Goal: Information Seeking & Learning: Learn about a topic

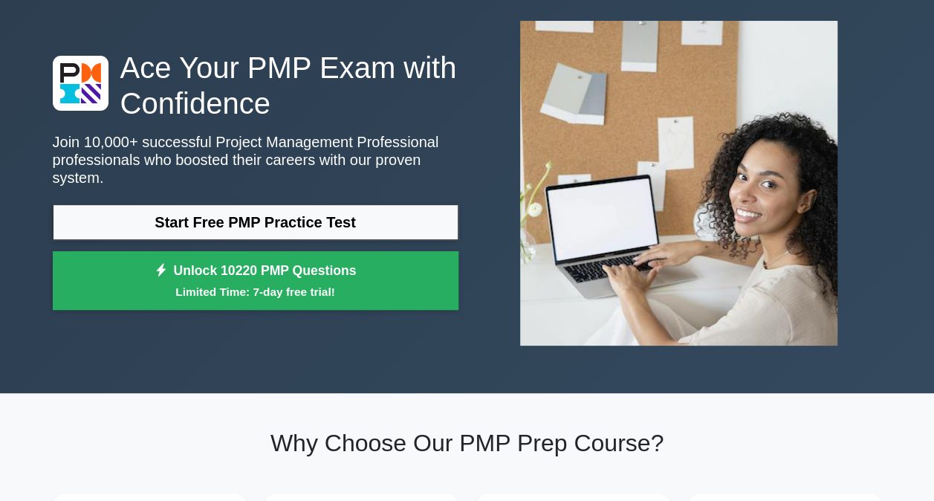
click at [326, 215] on link "Start Free PMP Practice Test" at bounding box center [256, 222] width 406 height 36
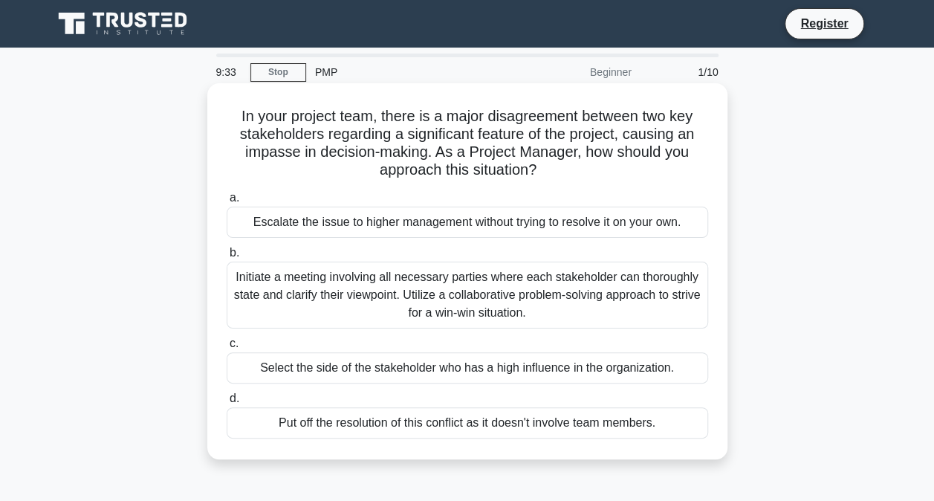
click at [442, 281] on div "Initiate a meeting involving all necessary parties where each stakeholder can t…" at bounding box center [468, 295] width 482 height 67
click at [227, 258] on input "b. Initiate a meeting involving all necessary parties where each stakeholder ca…" at bounding box center [227, 253] width 0 height 10
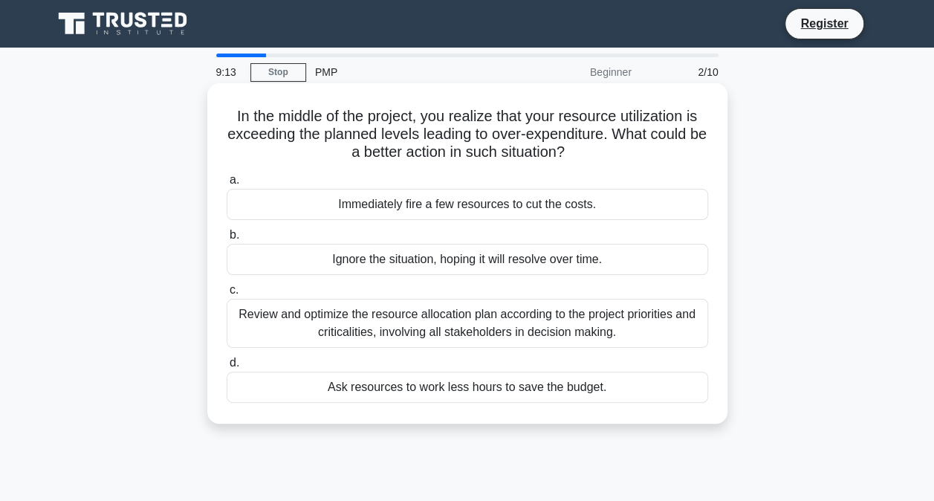
click at [379, 326] on div "Review and optimize the resource allocation plan according to the project prior…" at bounding box center [468, 323] width 482 height 49
click at [227, 295] on input "c. Review and optimize the resource allocation plan according to the project pr…" at bounding box center [227, 290] width 0 height 10
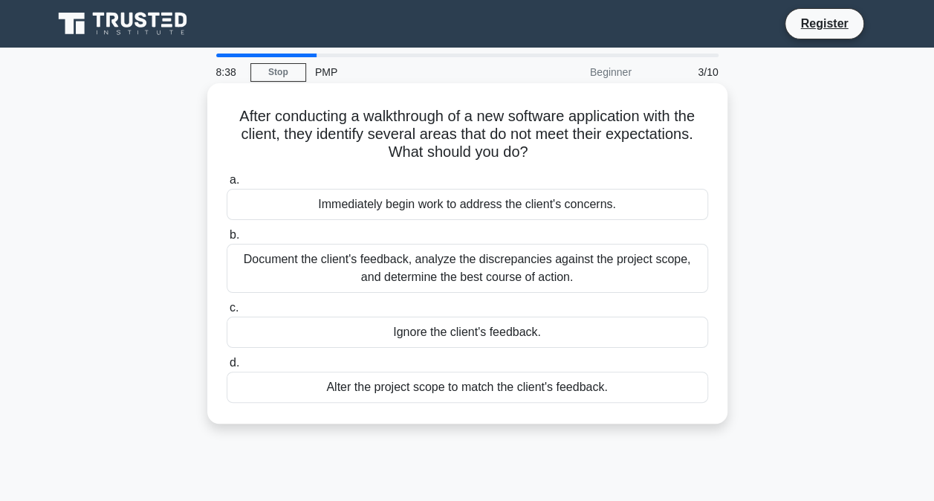
click at [327, 271] on div "Document the client's feedback, analyze the discrepancies against the project s…" at bounding box center [468, 268] width 482 height 49
click at [227, 240] on input "b. Document the client's feedback, analyze the discrepancies against the projec…" at bounding box center [227, 235] width 0 height 10
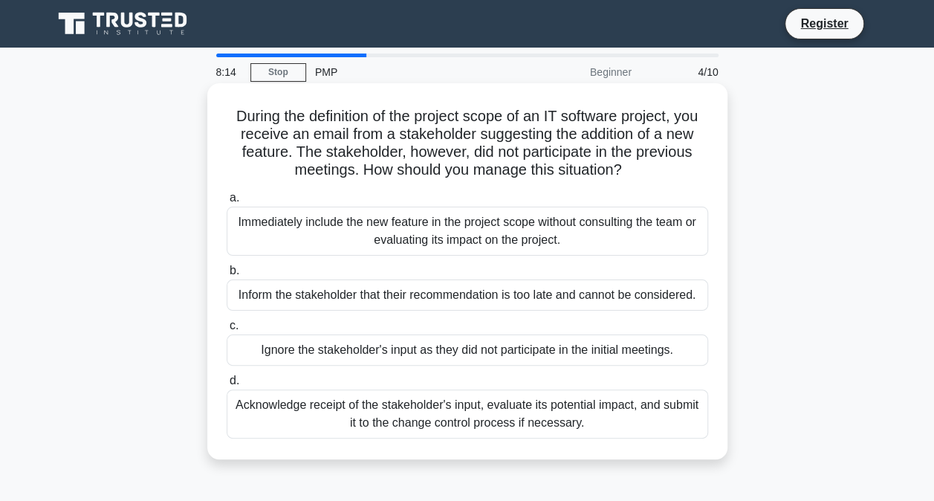
click at [471, 415] on div "Acknowledge receipt of the stakeholder's input, evaluate its potential impact, …" at bounding box center [468, 413] width 482 height 49
click at [227, 386] on input "d. Acknowledge receipt of the stakeholder's input, evaluate its potential impac…" at bounding box center [227, 381] width 0 height 10
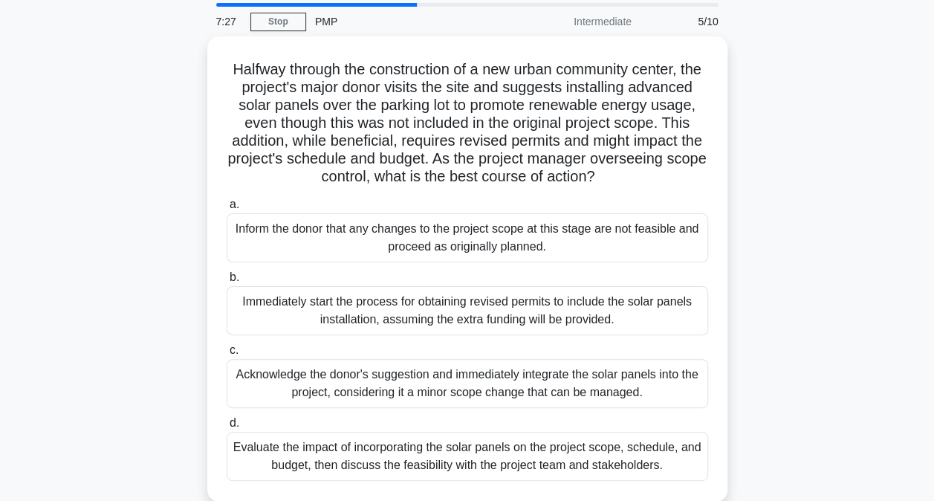
scroll to position [74, 0]
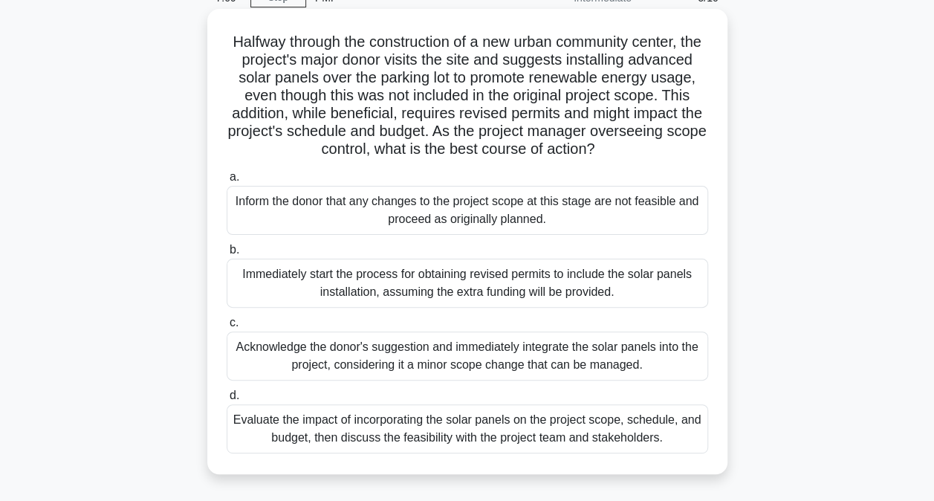
click at [370, 453] on div "Evaluate the impact of incorporating the solar panels on the project scope, sch…" at bounding box center [468, 428] width 482 height 49
click at [227, 401] on input "d. Evaluate the impact of incorporating the solar panels on the project scope, …" at bounding box center [227, 396] width 0 height 10
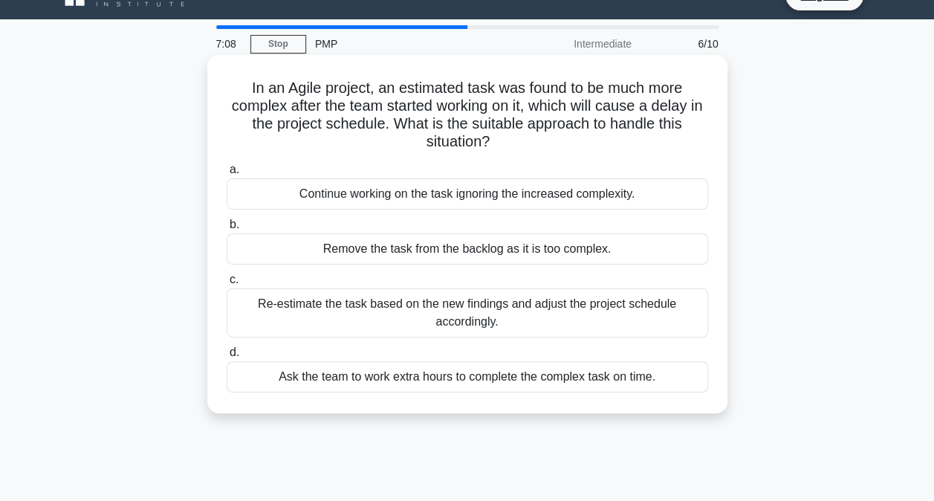
scroll to position [0, 0]
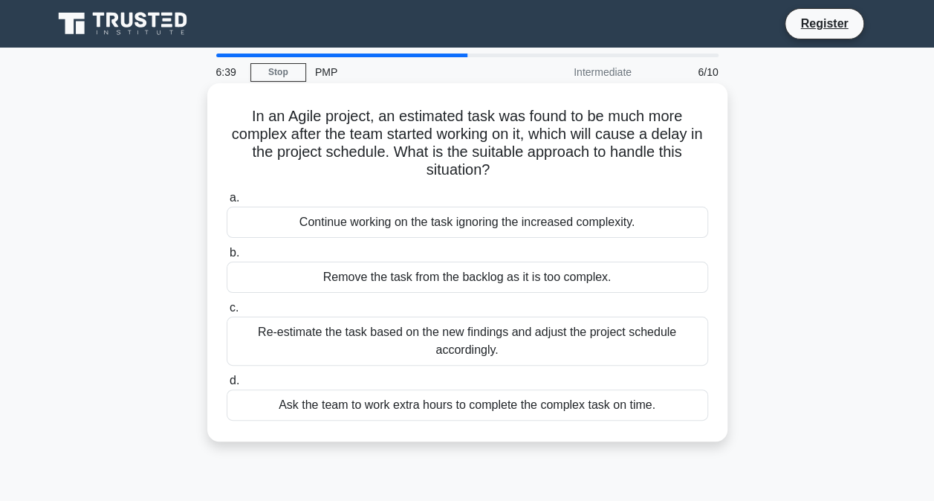
click at [371, 343] on div "Re-estimate the task based on the new findings and adjust the project schedule …" at bounding box center [468, 341] width 482 height 49
click at [227, 313] on input "c. Re-estimate the task based on the new findings and adjust the project schedu…" at bounding box center [227, 308] width 0 height 10
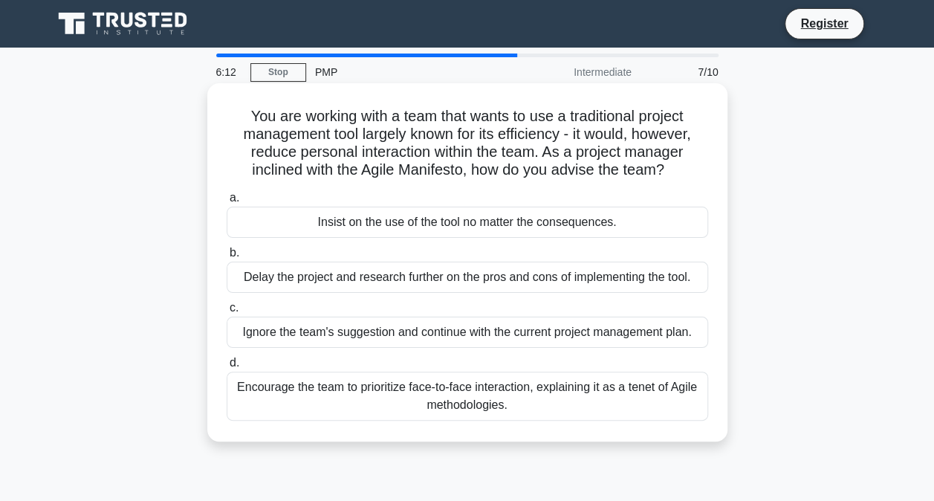
click at [537, 395] on div "Encourage the team to prioritize face-to-face interaction, explaining it as a t…" at bounding box center [468, 396] width 482 height 49
click at [227, 368] on input "d. Encourage the team to prioritize face-to-face interaction, explaining it as …" at bounding box center [227, 363] width 0 height 10
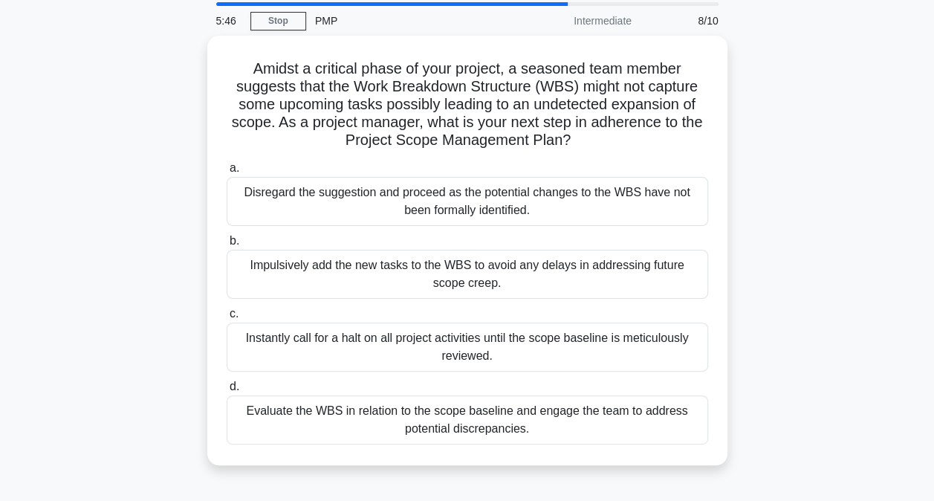
scroll to position [74, 0]
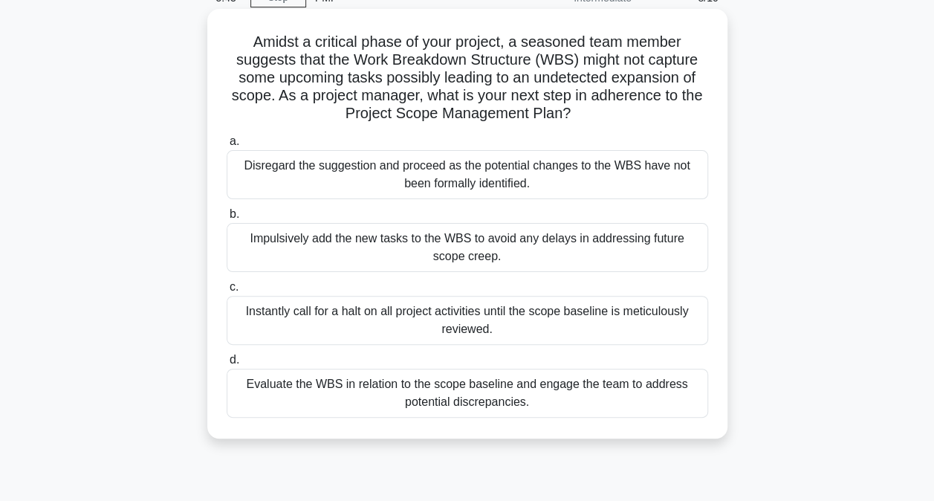
click at [352, 397] on div "Evaluate the WBS in relation to the scope baseline and engage the team to addre…" at bounding box center [468, 393] width 482 height 49
click at [227, 365] on input "d. Evaluate the WBS in relation to the scope baseline and engage the team to ad…" at bounding box center [227, 360] width 0 height 10
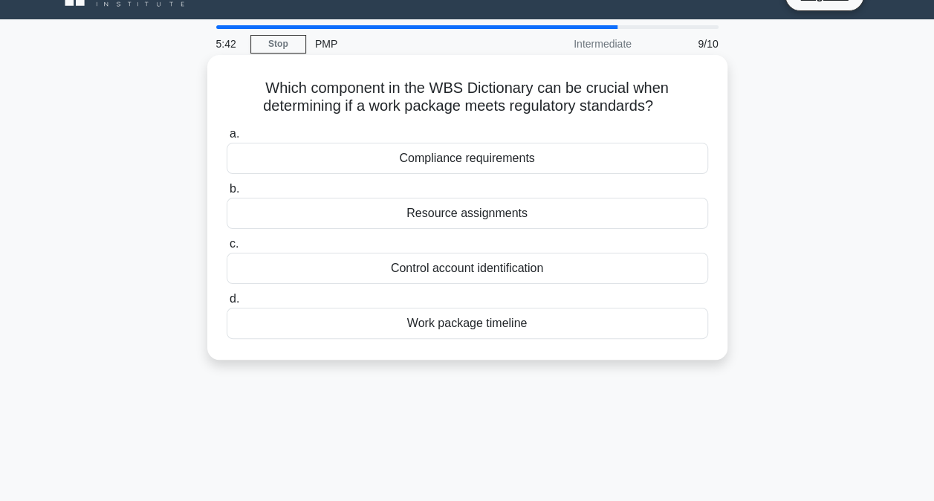
scroll to position [0, 0]
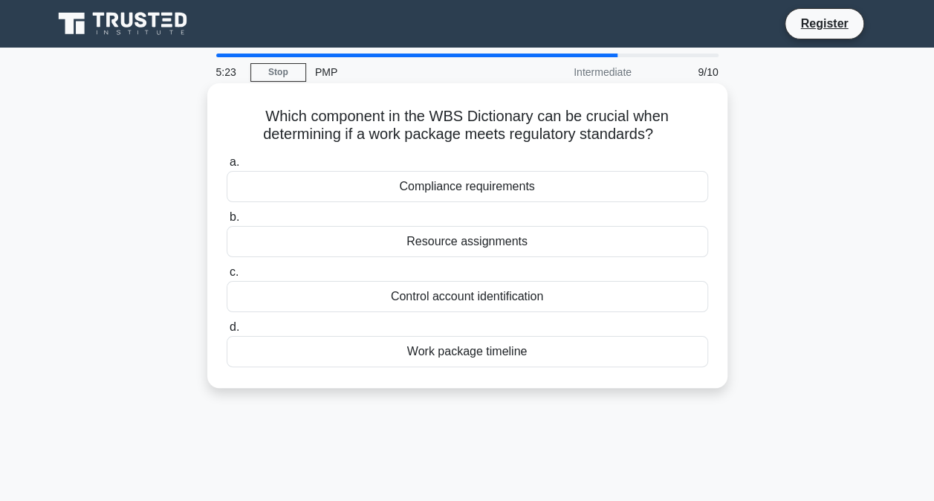
click at [463, 300] on div "Control account identification" at bounding box center [468, 296] width 482 height 31
click at [227, 277] on input "c. Control account identification" at bounding box center [227, 273] width 0 height 10
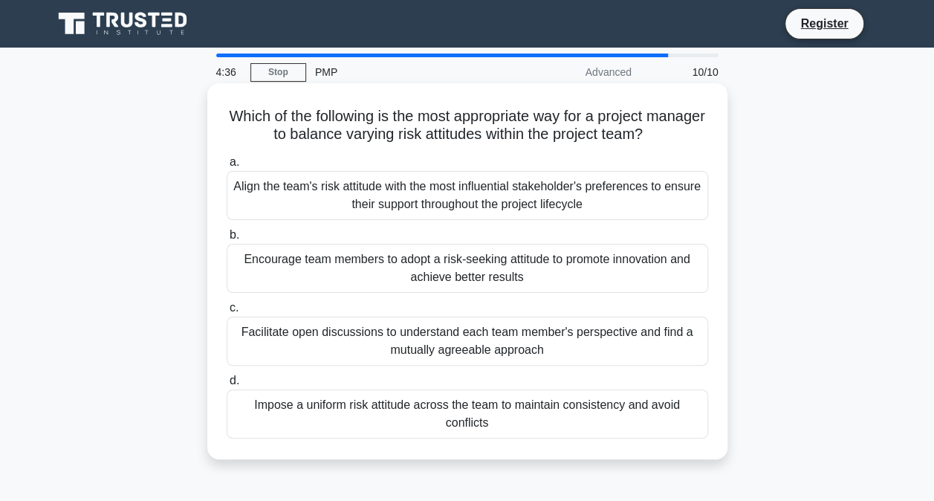
click at [458, 198] on div "Align the team's risk attitude with the most influential stakeholder's preferen…" at bounding box center [468, 195] width 482 height 49
click at [227, 167] on input "a. Align the team's risk attitude with the most influential stakeholder's prefe…" at bounding box center [227, 163] width 0 height 10
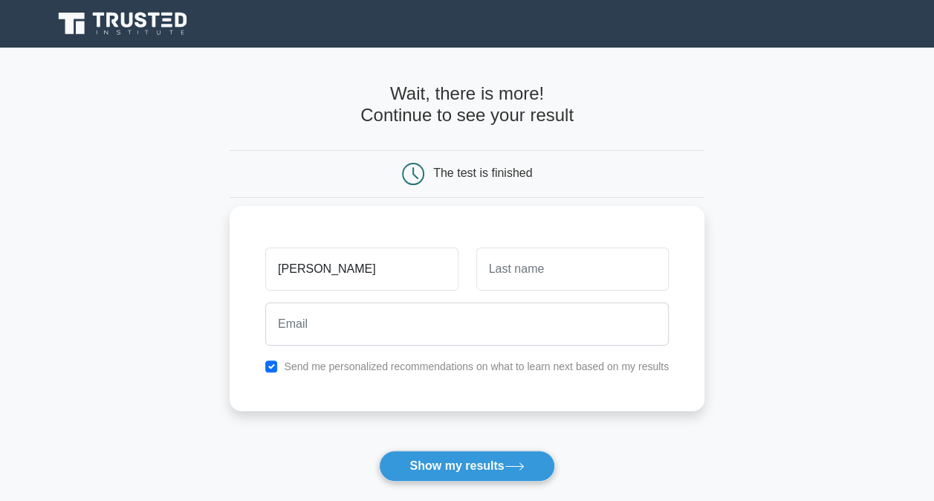
type input "khalid"
type input "ElBashir"
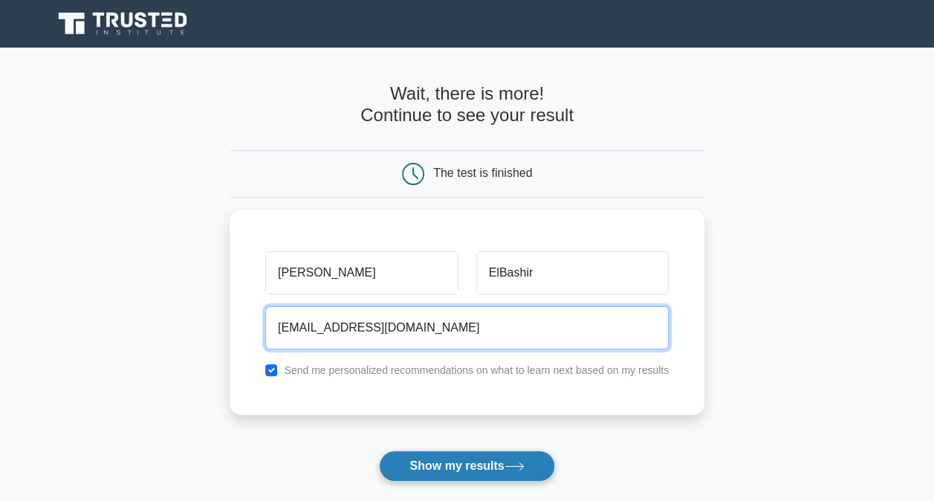
type input "Khaledalbashier@gmail.com"
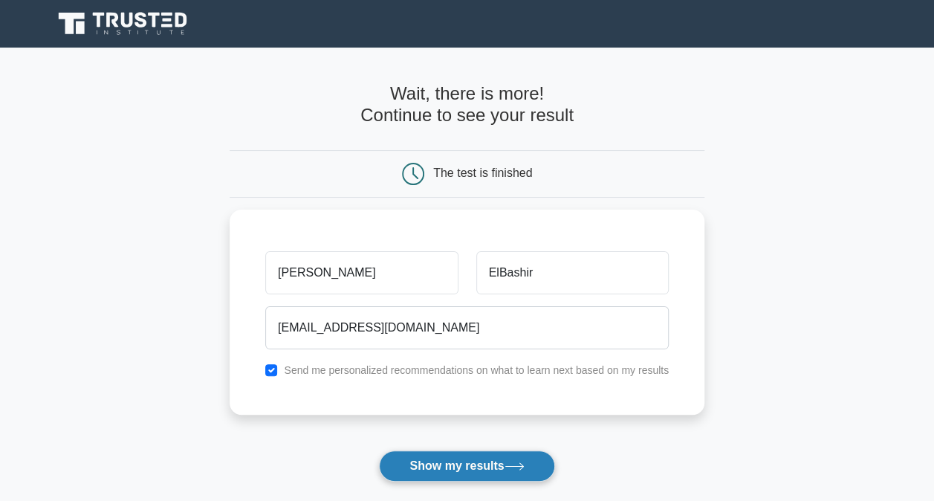
click at [505, 468] on button "Show my results" at bounding box center [466, 465] width 175 height 31
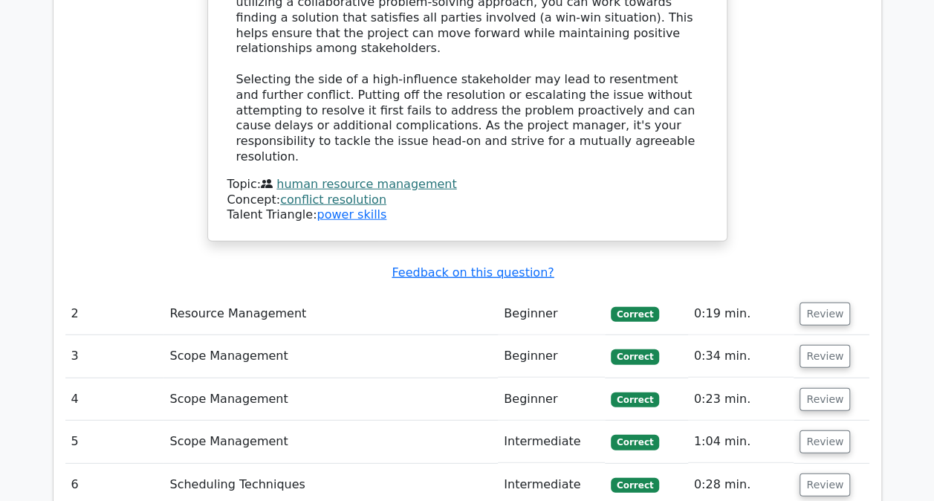
scroll to position [2081, 0]
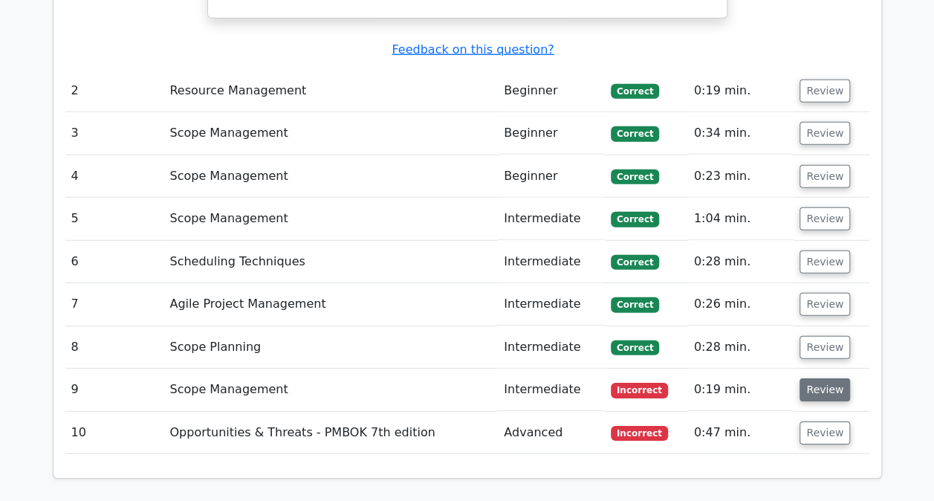
click at [829, 378] on button "Review" at bounding box center [825, 389] width 51 height 23
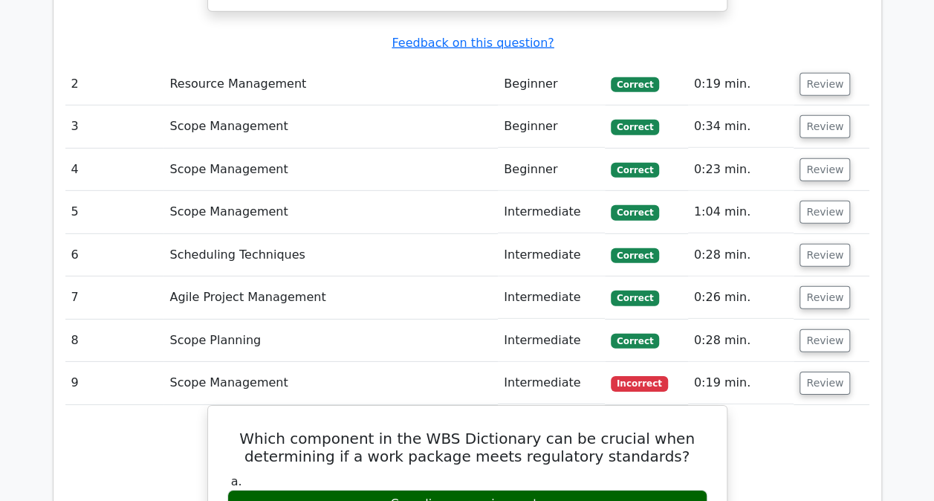
scroll to position [2007, 0]
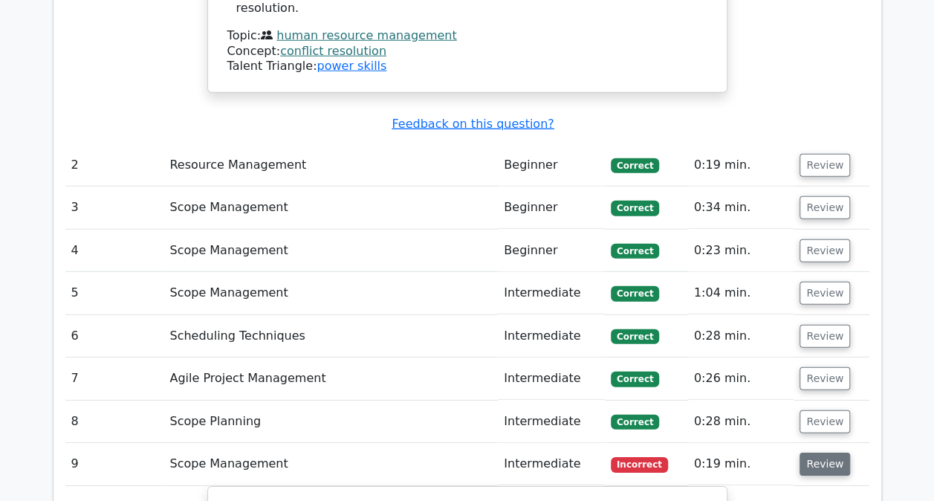
click at [815, 453] on button "Review" at bounding box center [825, 464] width 51 height 23
click at [827, 496] on button "Review" at bounding box center [825, 507] width 51 height 23
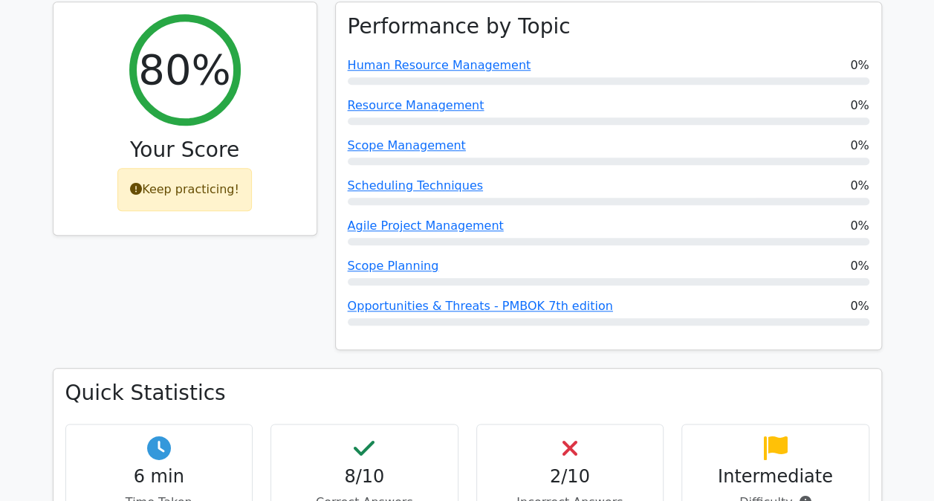
scroll to position [446, 0]
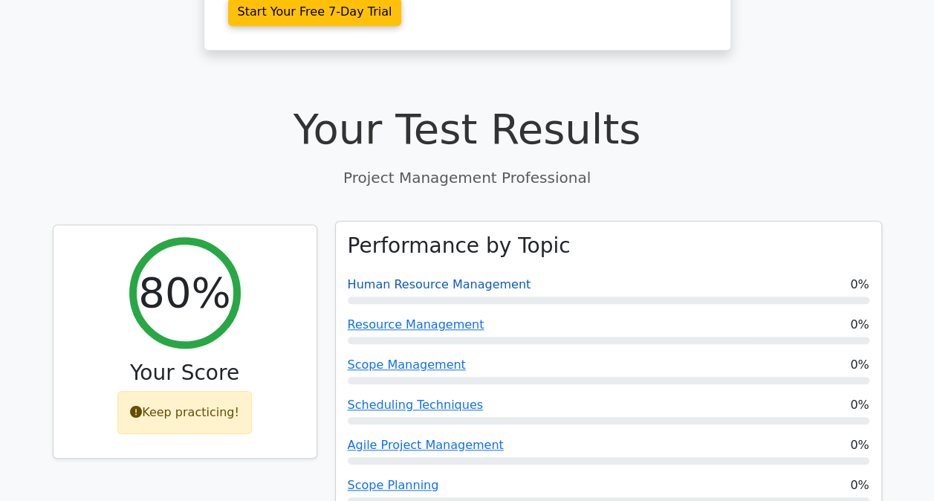
click at [376, 277] on link "Human Resource Management" at bounding box center [440, 284] width 184 height 14
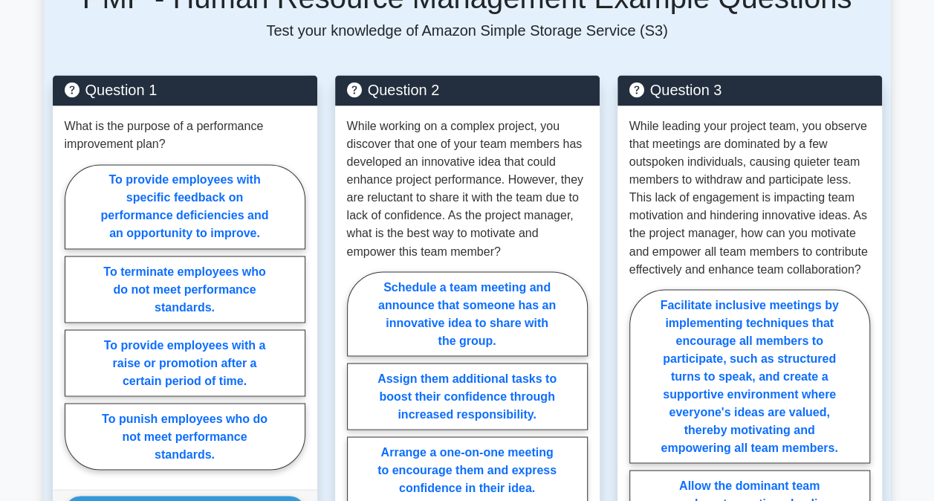
scroll to position [1264, 0]
